Goal: Check status: Check status

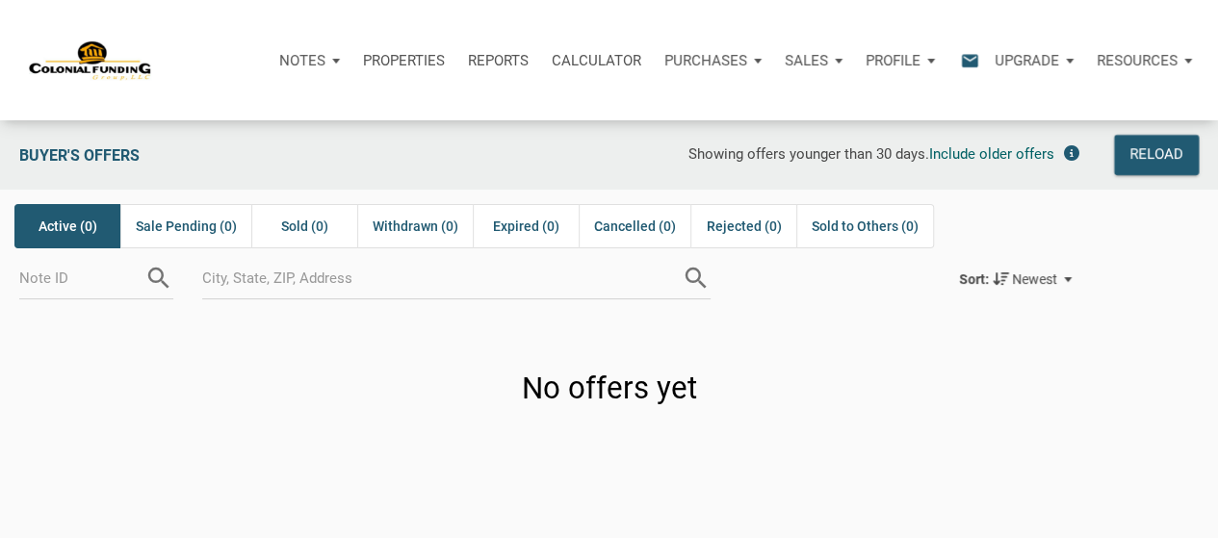
click at [968, 48] on div "Notifications email" at bounding box center [964, 61] width 38 height 58
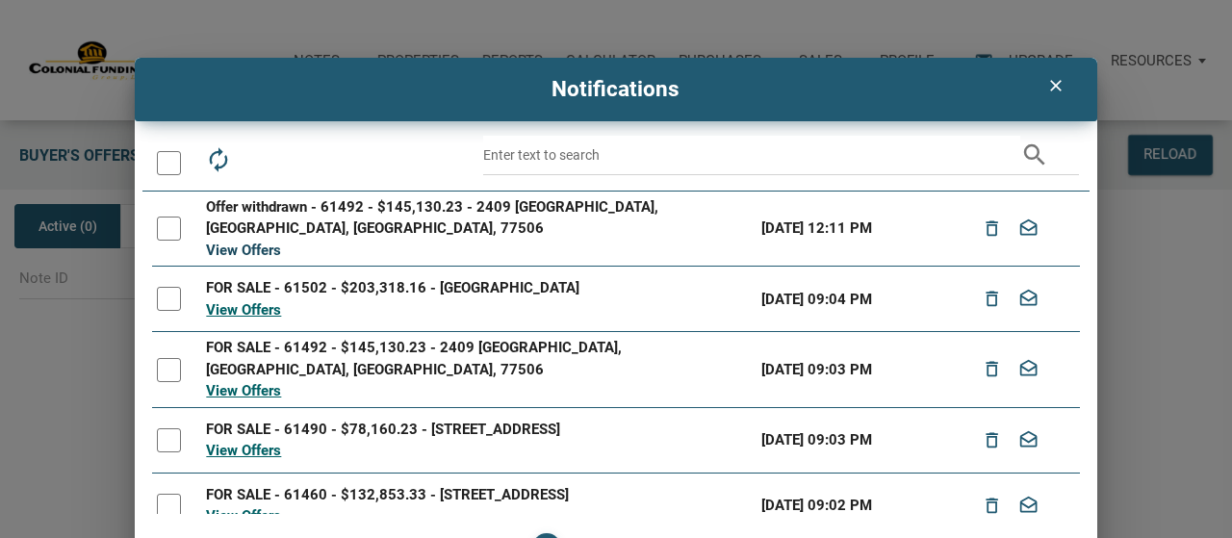
click at [253, 242] on link "View Offers" at bounding box center [243, 250] width 75 height 17
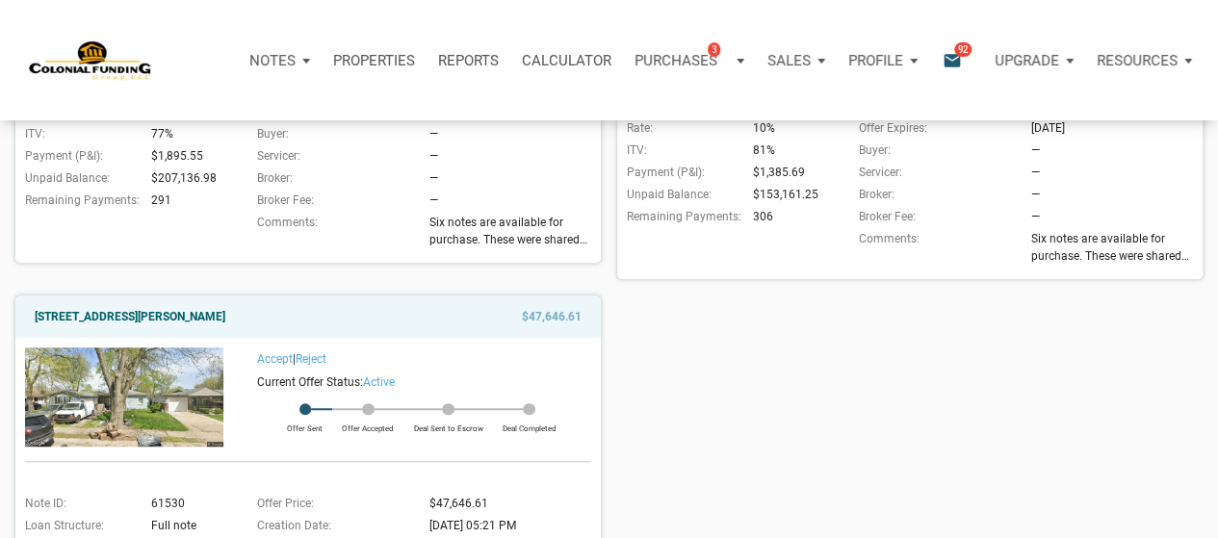
scroll to position [578, 0]
